Goal: Task Accomplishment & Management: Complete application form

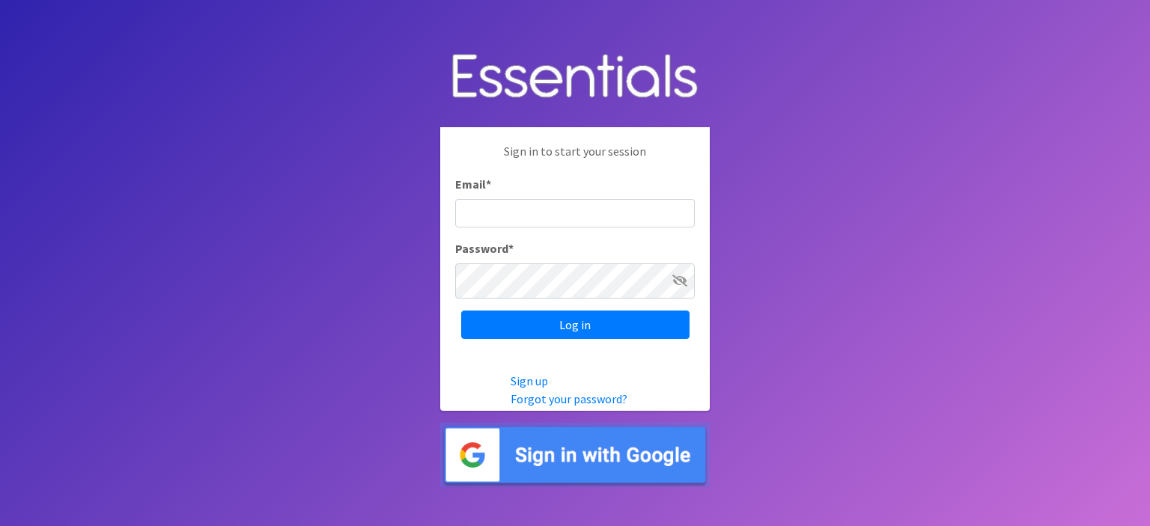
type input "[EMAIL_ADDRESS][DOMAIN_NAME]"
click at [572, 308] on div "Sign in to start your session Email * office.admin@cbcjomo.com Password * Log in" at bounding box center [575, 240] width 270 height 227
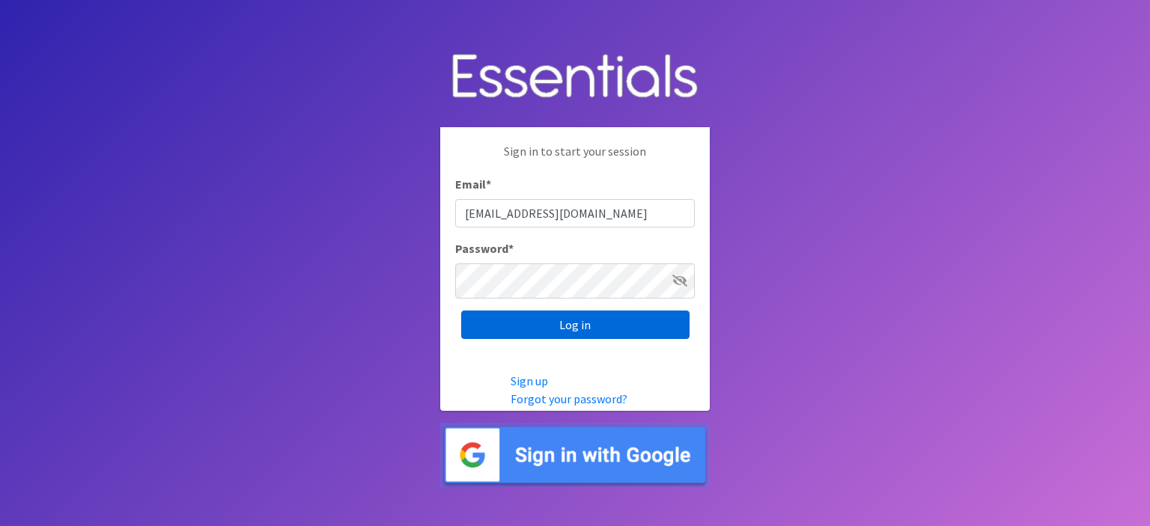
click at [580, 322] on input "Log in" at bounding box center [575, 325] width 228 height 28
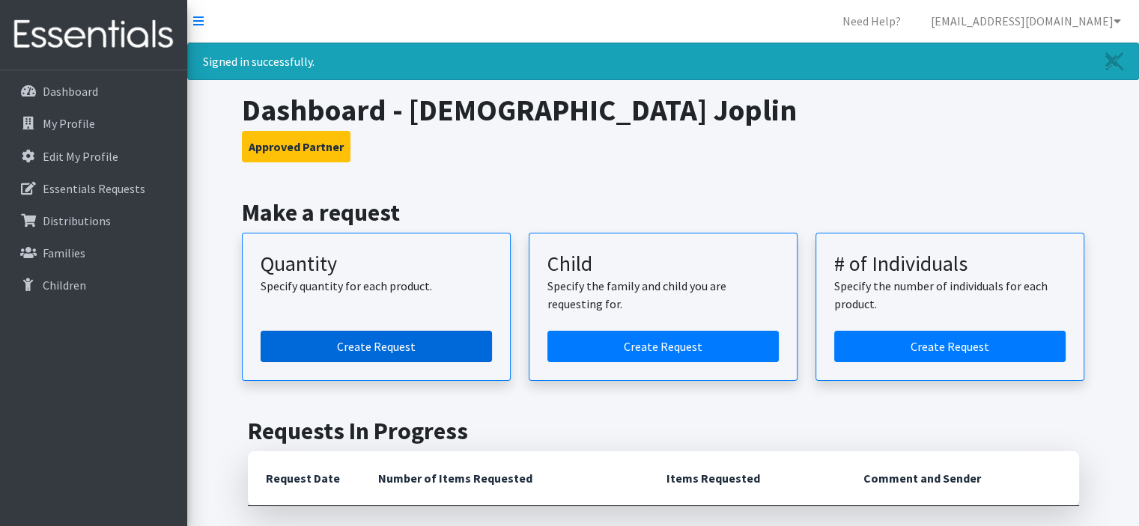
click at [381, 362] on link "Create Request" at bounding box center [376, 346] width 231 height 31
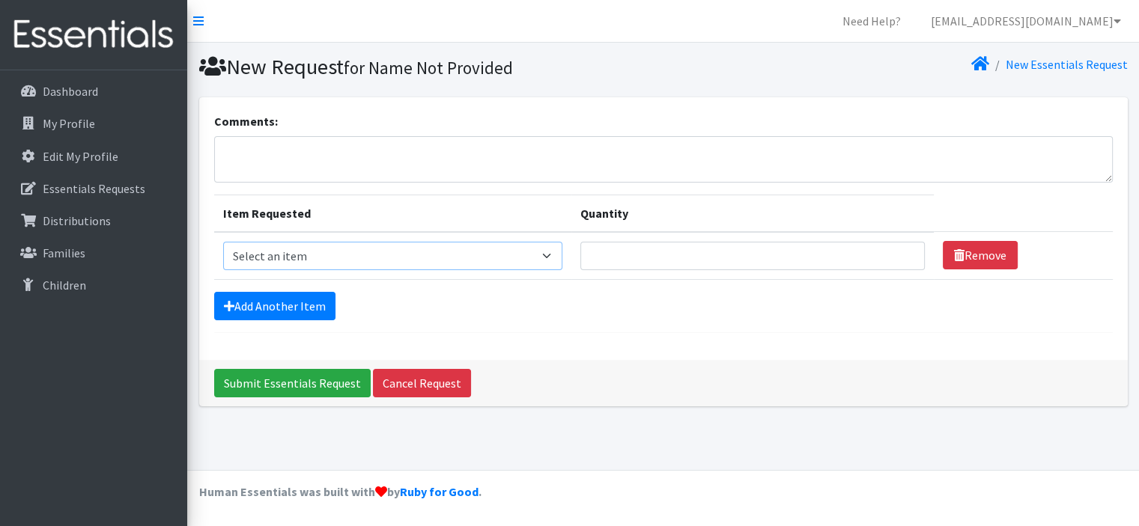
click at [485, 270] on select "Select an item C-Pull-Ups (5T-6T) C-Youth Briefs Md Child (Newborn) Child (Size…" at bounding box center [393, 256] width 340 height 28
select select "3068"
click at [230, 270] on select "Select an item C-Pull-Ups (5T-6T) C-Youth Briefs Md Child (Newborn) Child (Size…" at bounding box center [393, 256] width 340 height 28
click at [660, 270] on input "Quantity" at bounding box center [752, 256] width 344 height 28
type input "1150"
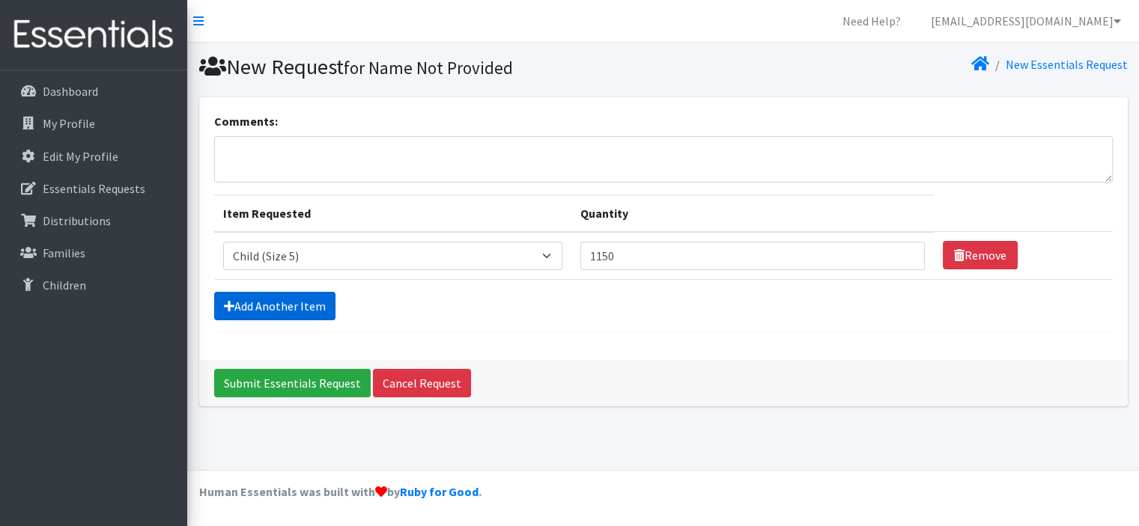
click at [325, 321] on link "Add Another Item" at bounding box center [274, 306] width 121 height 28
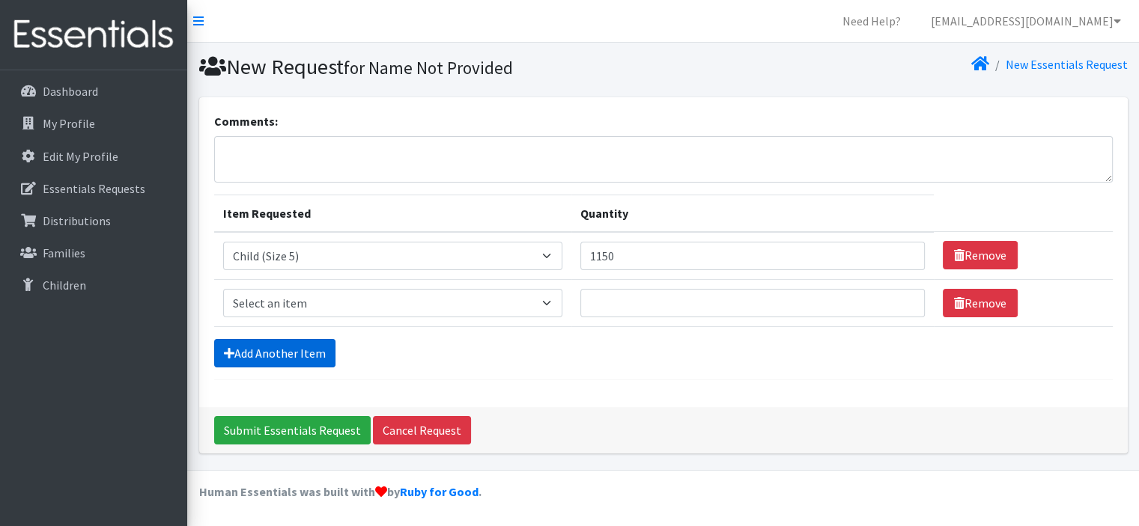
scroll to position [134, 0]
click at [485, 289] on select "Select an item C-Pull-Ups (5T-6T) C-Youth Briefs Md Child (Newborn) Child (Size…" at bounding box center [393, 303] width 340 height 28
select select "14435"
click at [230, 289] on select "Select an item C-Pull-Ups (5T-6T) C-Youth Briefs Md Child (Newborn) Child (Size…" at bounding box center [393, 303] width 340 height 28
click at [657, 289] on input "Quantity" at bounding box center [752, 303] width 344 height 28
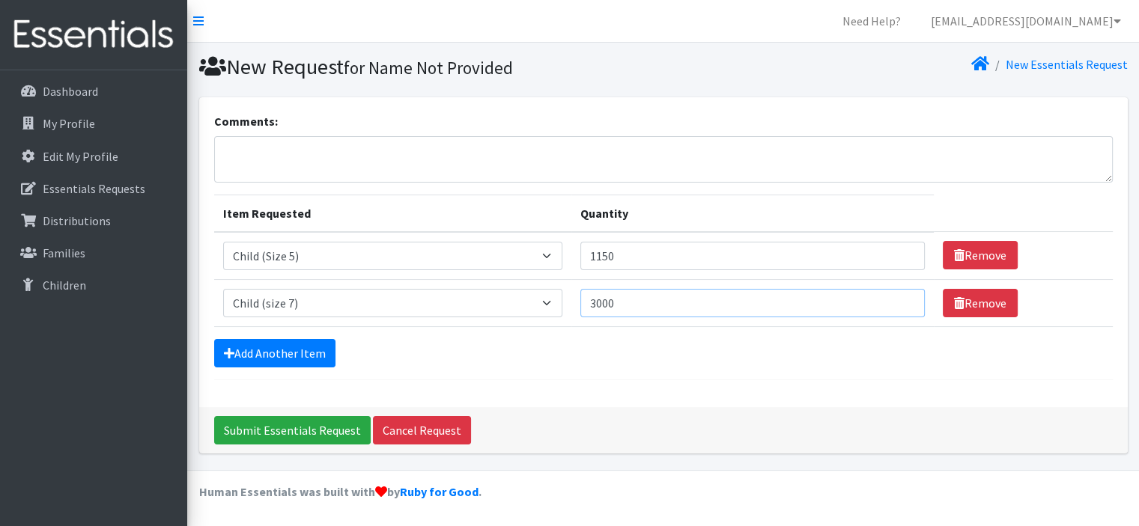
type input "3000"
click at [658, 387] on div "Comments: Item Requested Quantity Item Requested Select an item C-Pull-Ups (5T-…" at bounding box center [663, 252] width 929 height 310
click at [454, 167] on textarea "Comments:" at bounding box center [663, 159] width 899 height 46
click at [480, 183] on textarea "Comments:" at bounding box center [663, 159] width 899 height 46
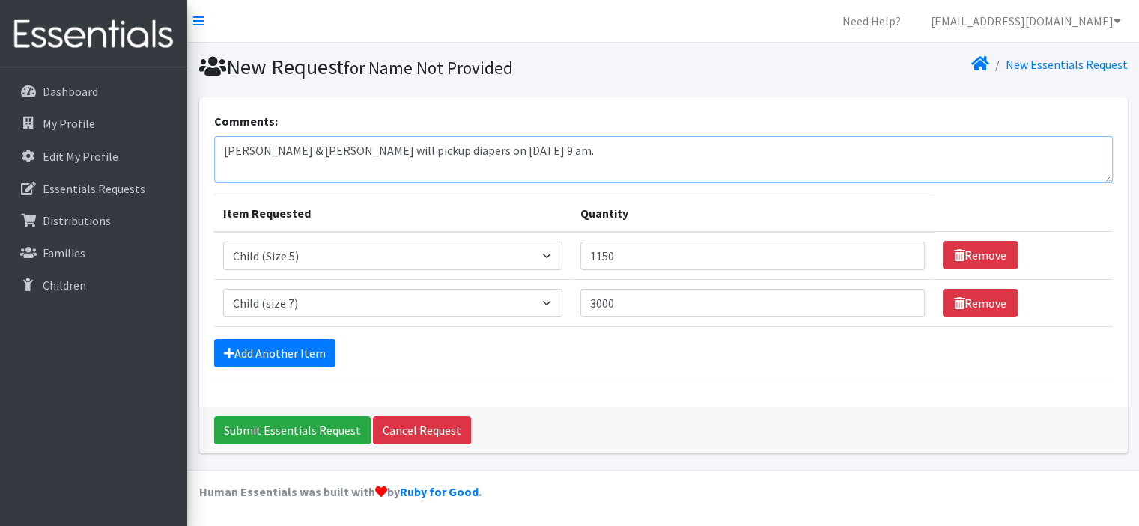
click at [623, 169] on textarea "Tracy & Jimmy will pickup diapers on October 16th at 9 am." at bounding box center [663, 159] width 899 height 46
click at [468, 170] on textarea "Tracy & Jimmy will pickup diapers on October 16th at 9 am." at bounding box center [663, 159] width 899 height 46
click at [697, 164] on textarea "Tracy & Jimmy will pickup diapers on Thursday, October 16th at 9 am." at bounding box center [663, 159] width 899 height 46
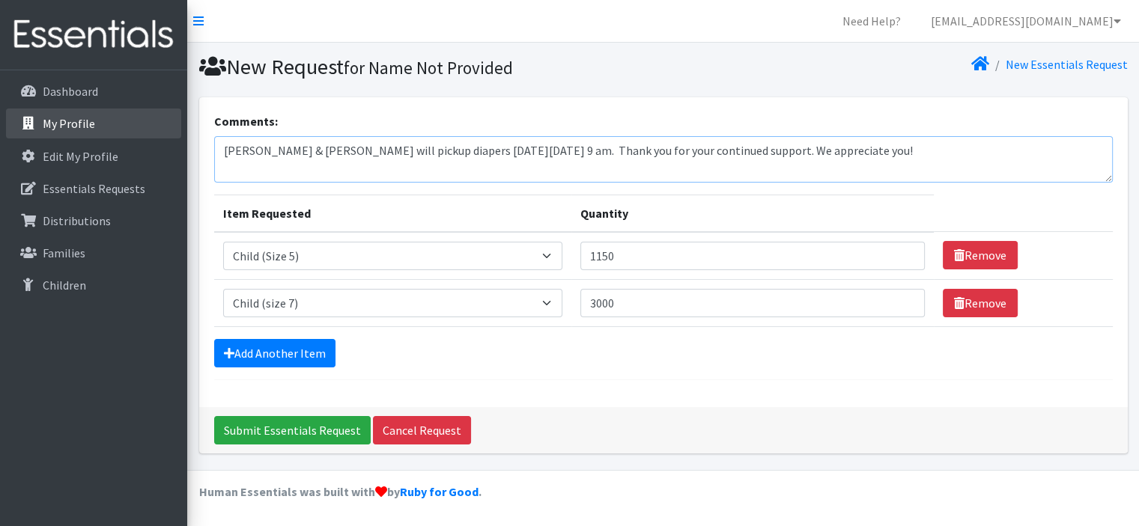
type textarea "Tracy & Jimmy will pickup diapers on Thursday, October 16th at 9 am. Thank you …"
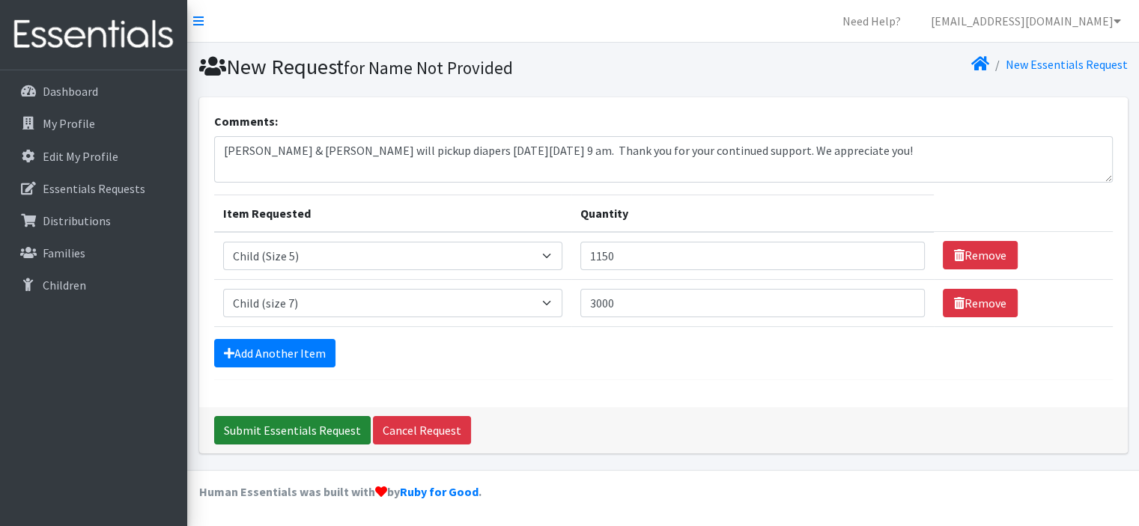
click at [288, 423] on input "Submit Essentials Request" at bounding box center [292, 430] width 157 height 28
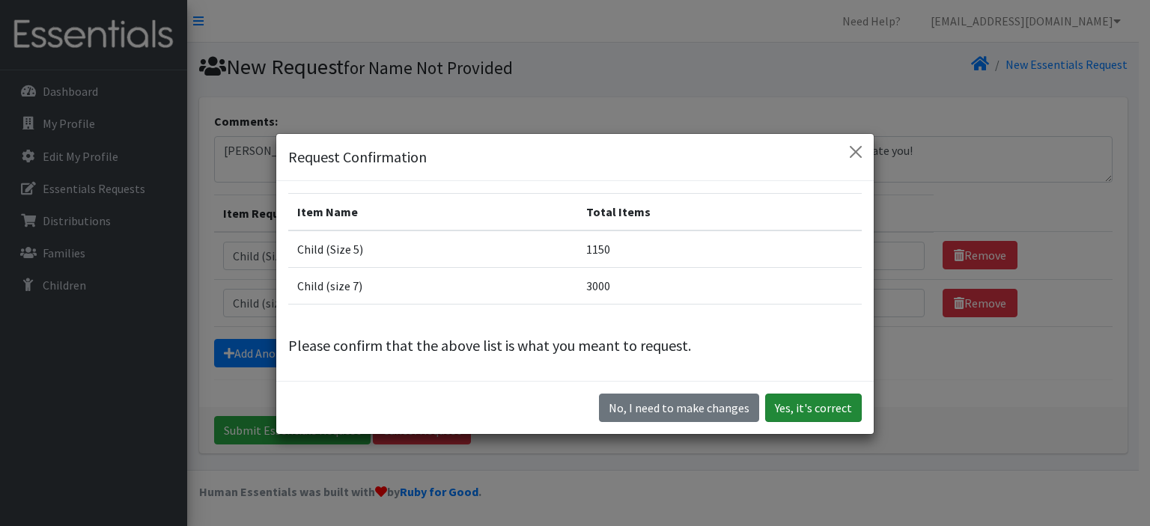
click at [805, 422] on button "Yes, it's correct" at bounding box center [813, 408] width 97 height 28
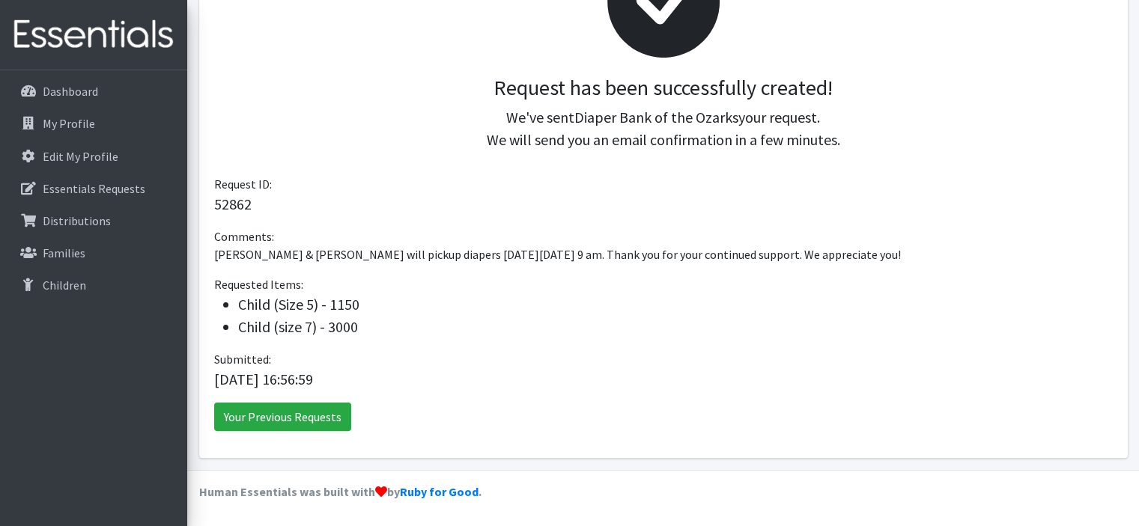
scroll to position [148, 0]
